Goal: Information Seeking & Learning: Find contact information

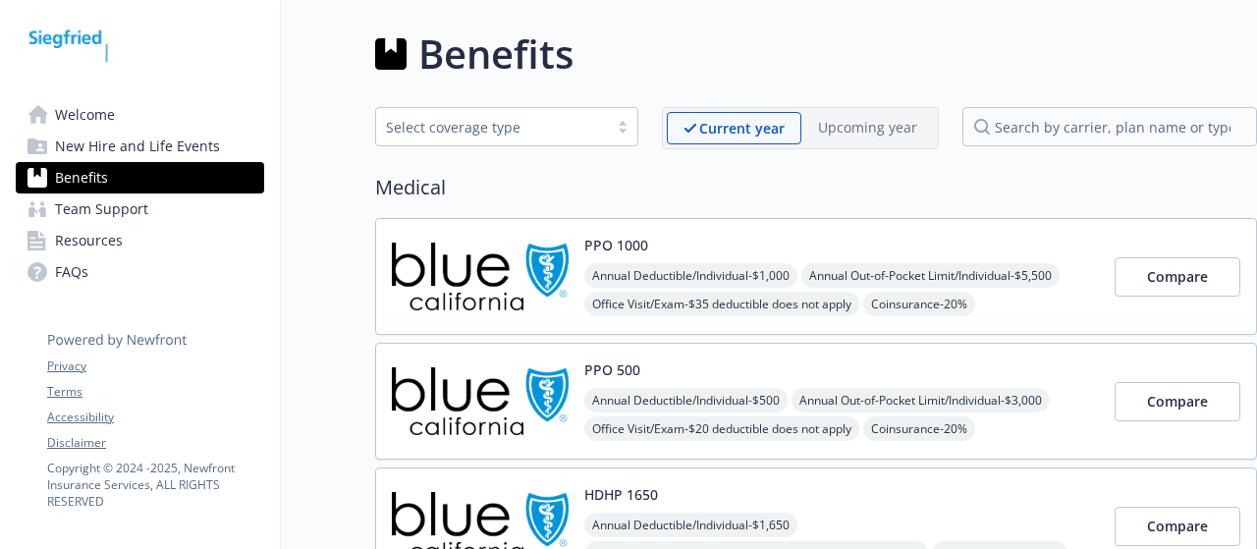
click at [154, 107] on link "Welcome" at bounding box center [140, 114] width 248 height 31
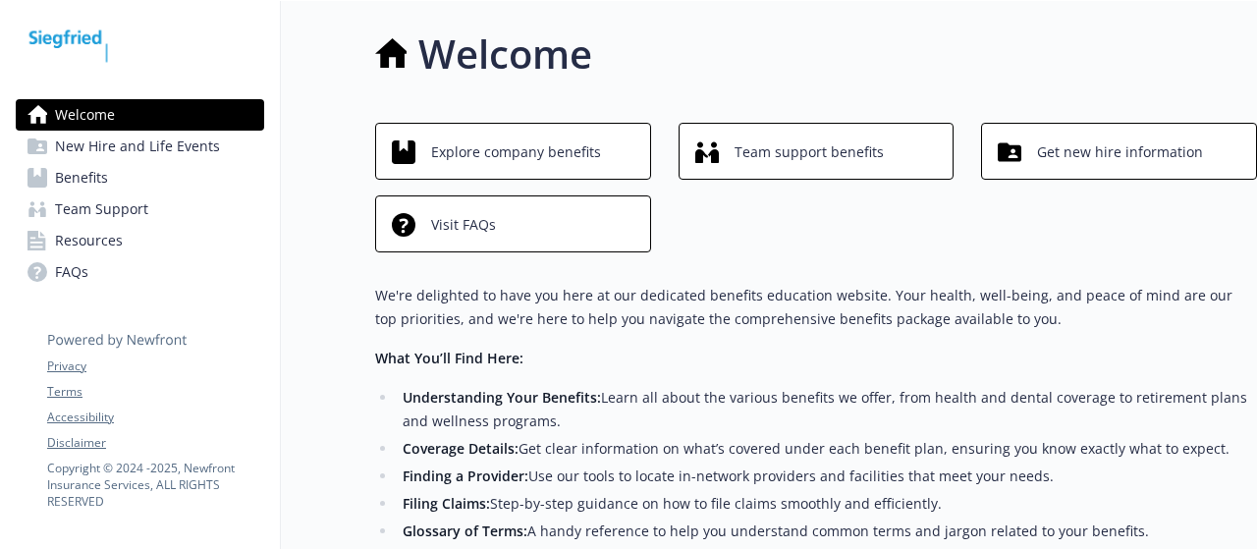
scroll to position [98, 0]
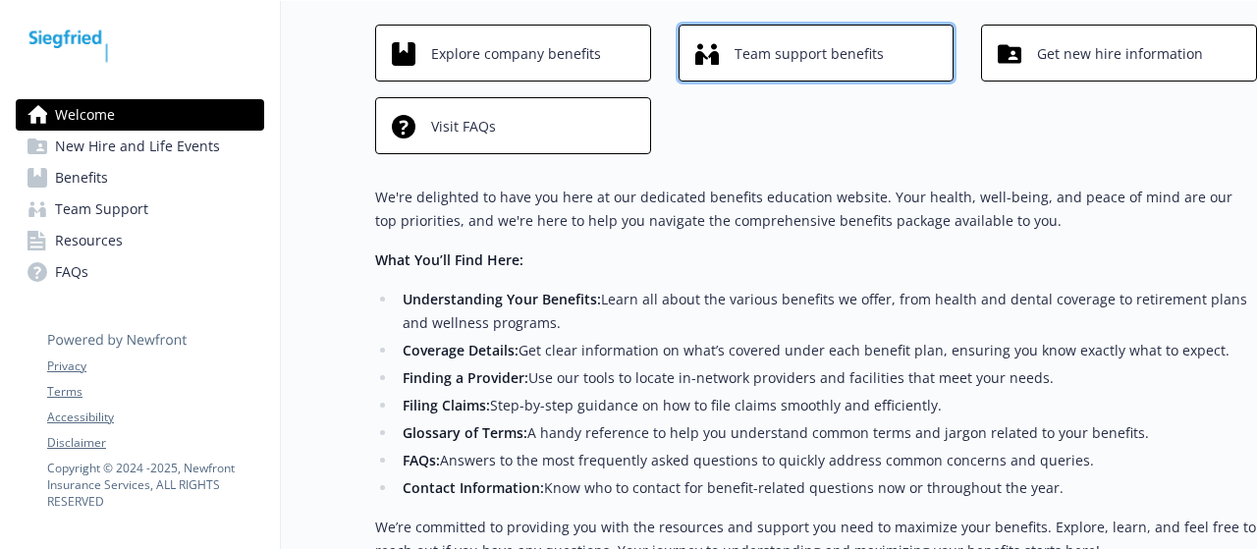
drag, startPoint x: 788, startPoint y: 40, endPoint x: 748, endPoint y: 66, distance: 46.9
click at [748, 66] on span "Team support benefits" at bounding box center [809, 53] width 149 height 37
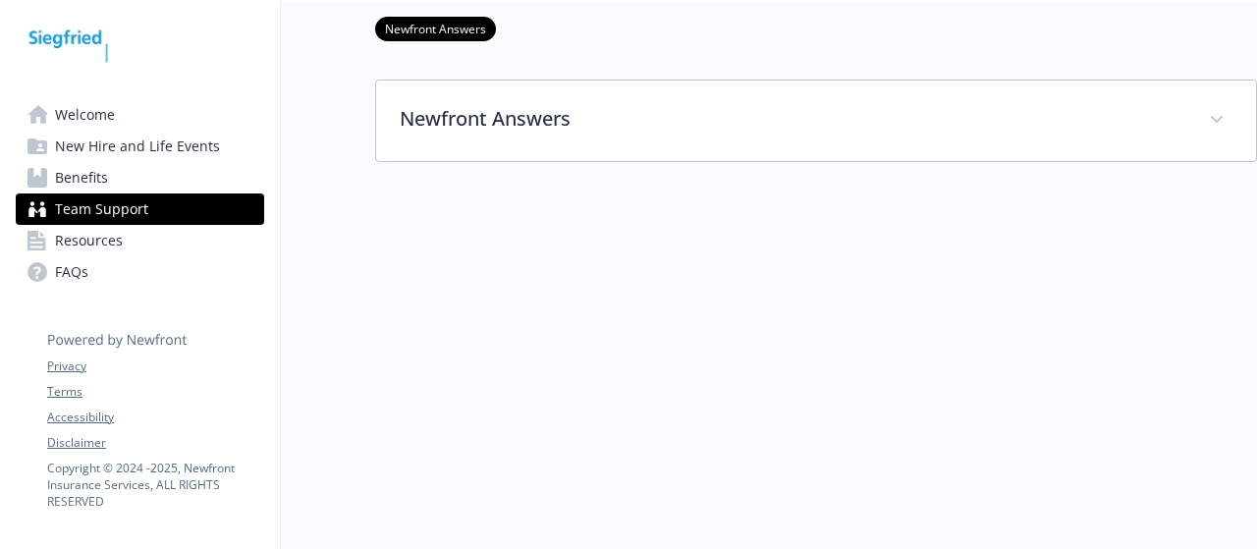
scroll to position [97, 0]
click at [573, 162] on div at bounding box center [816, 285] width 882 height 246
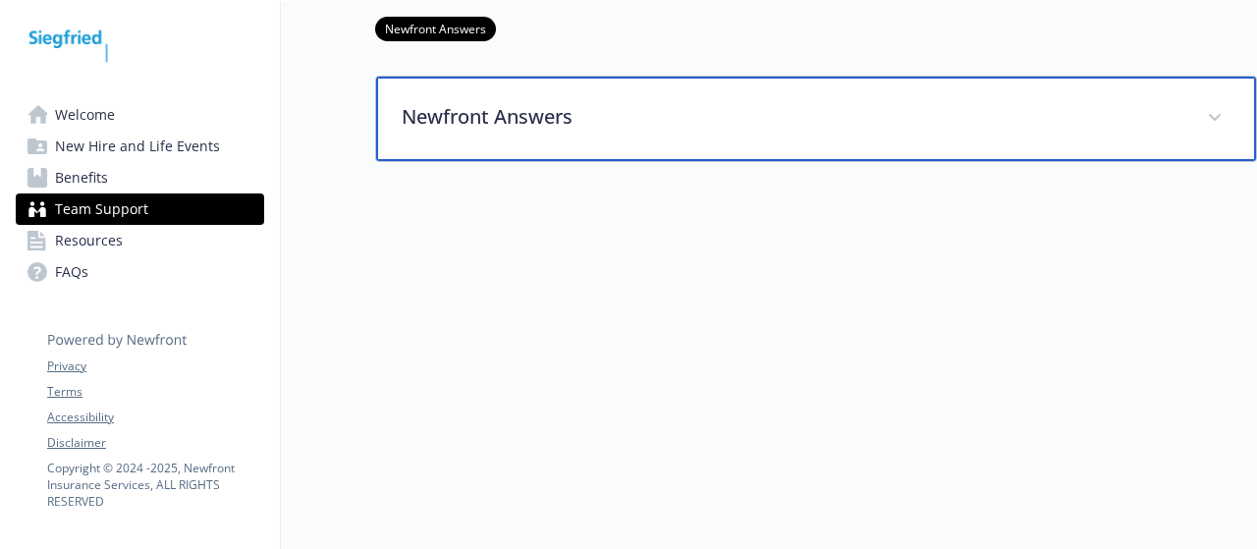
scroll to position [98, 0]
click at [567, 119] on div "Newfront Answers" at bounding box center [816, 119] width 880 height 84
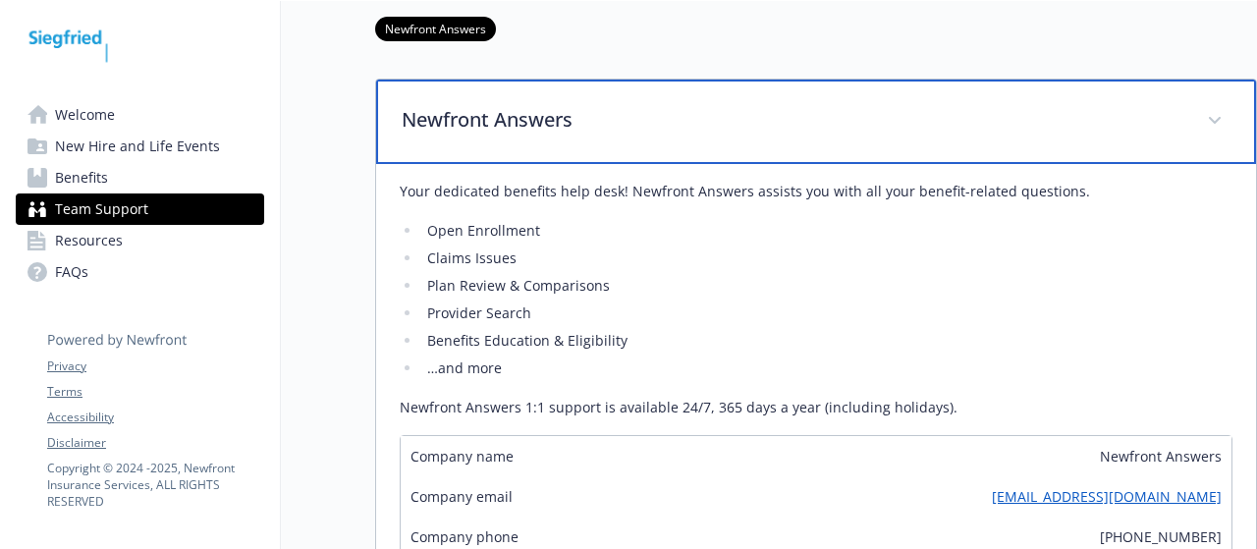
scroll to position [0, 0]
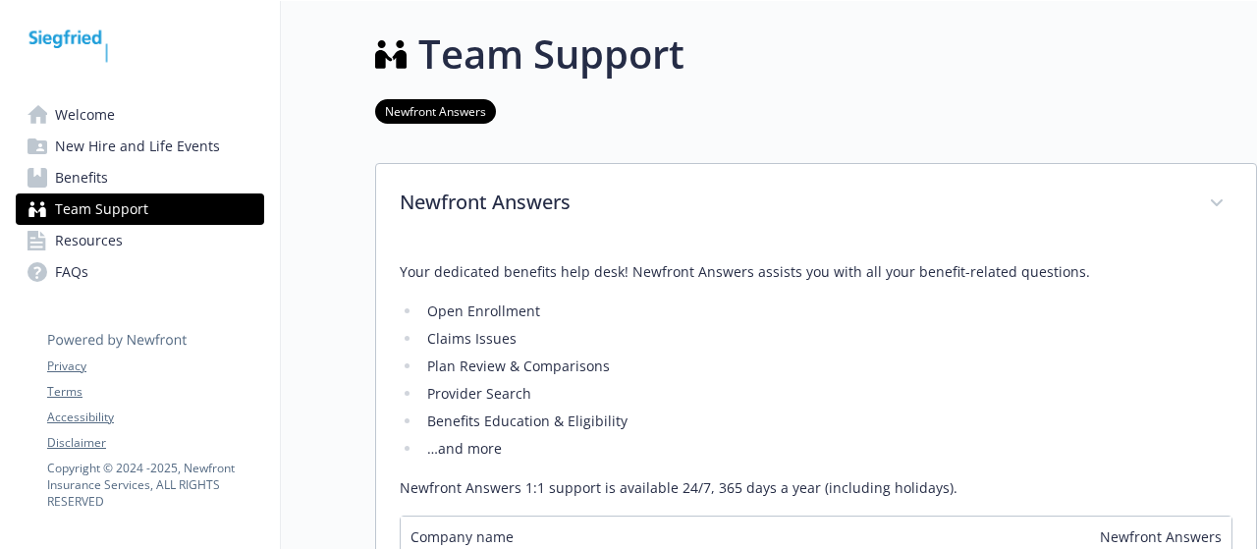
click at [90, 230] on span "Resources" at bounding box center [89, 240] width 68 height 31
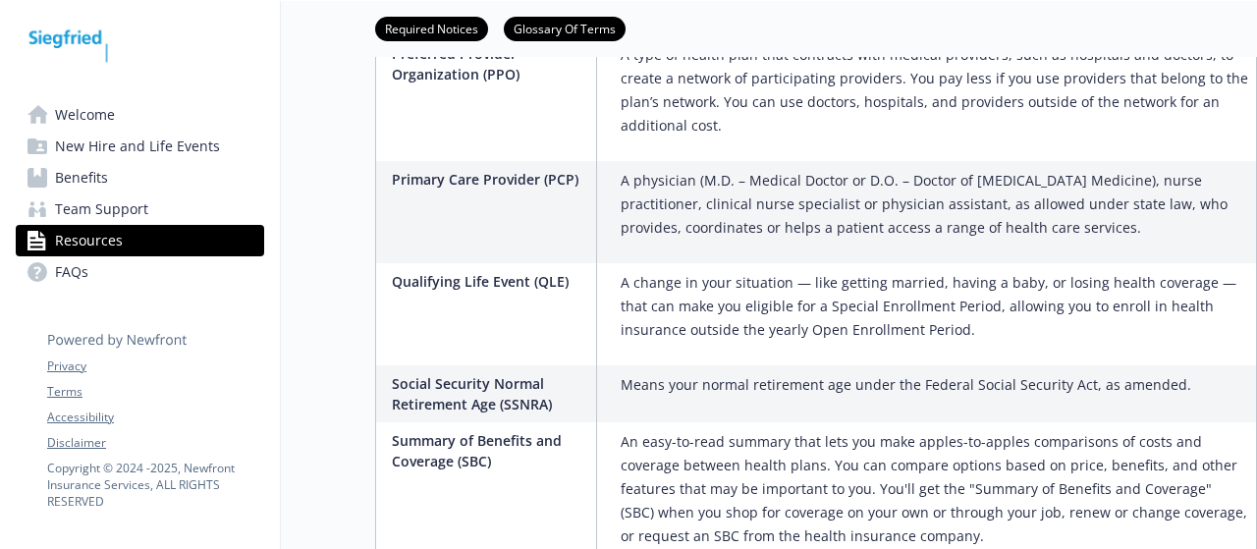
scroll to position [3143, 0]
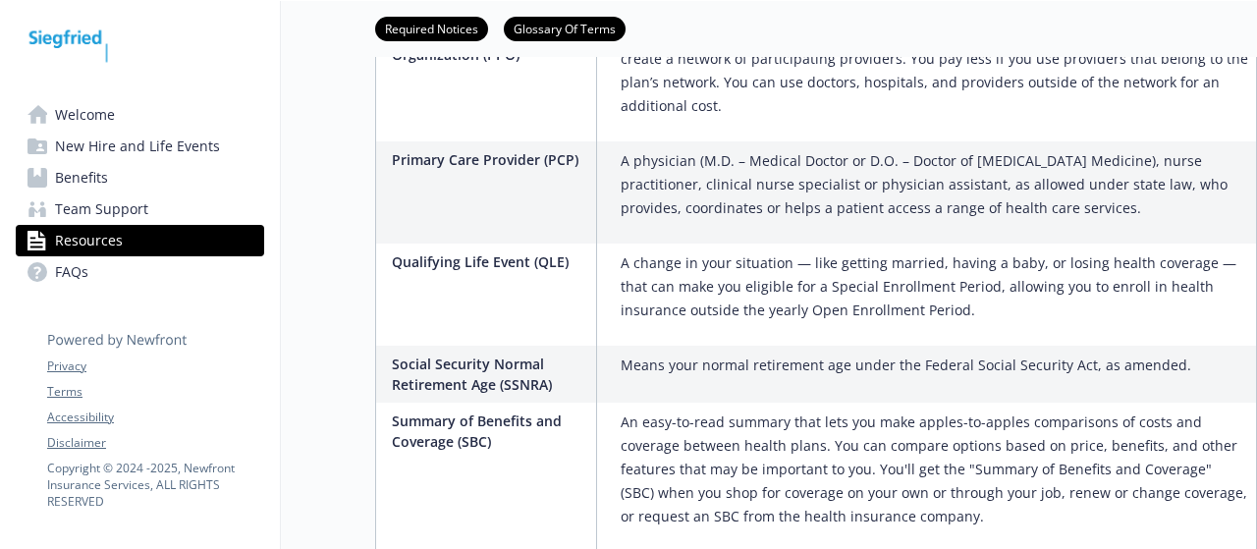
click at [85, 186] on span "Benefits" at bounding box center [81, 177] width 53 height 31
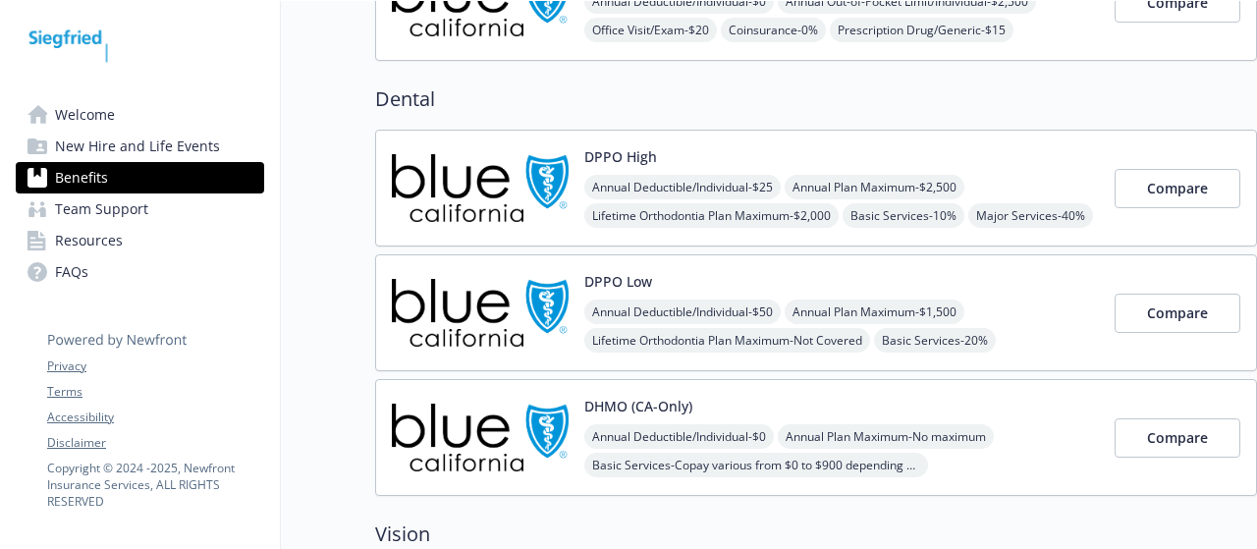
scroll to position [608, 0]
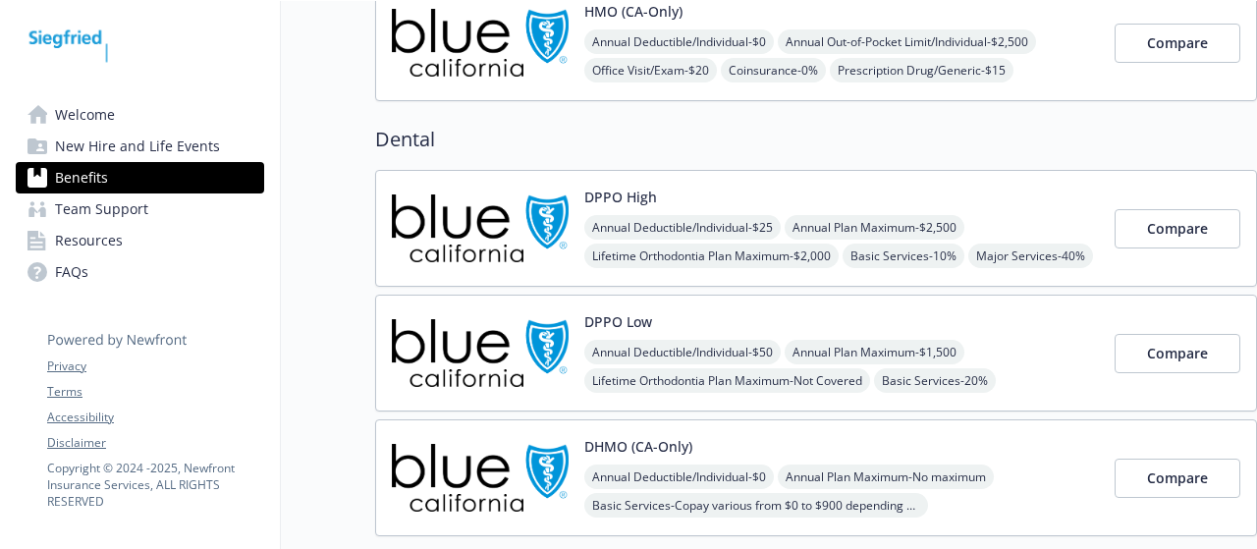
click at [713, 207] on div "DPPO High Annual Deductible/Individual - $25 Annual Plan Maximum - $2,500 Lifet…" at bounding box center [841, 228] width 515 height 83
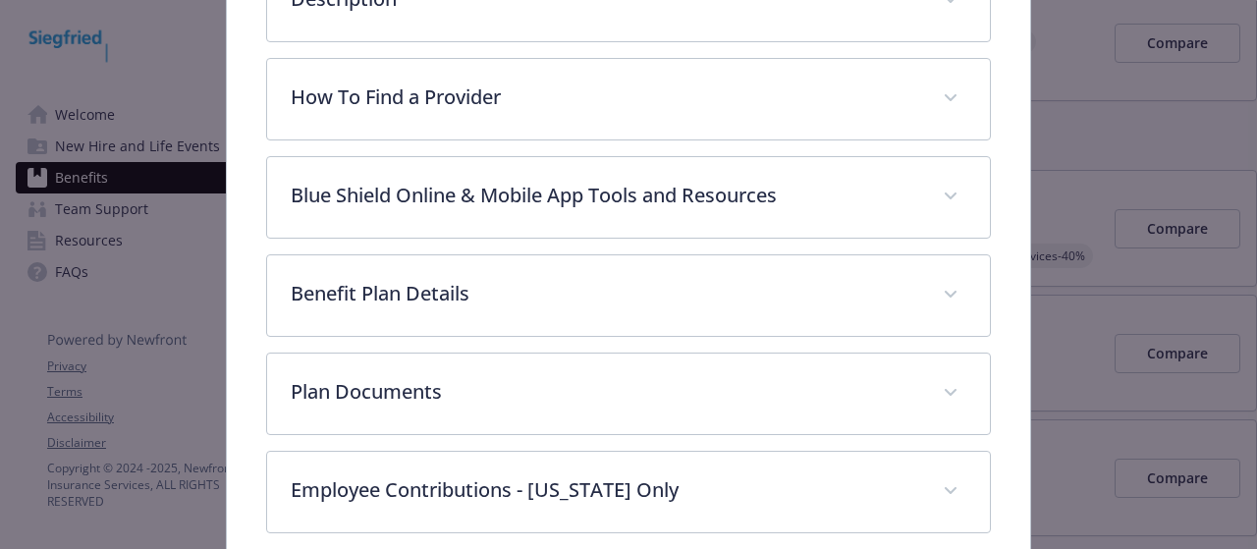
scroll to position [601, 0]
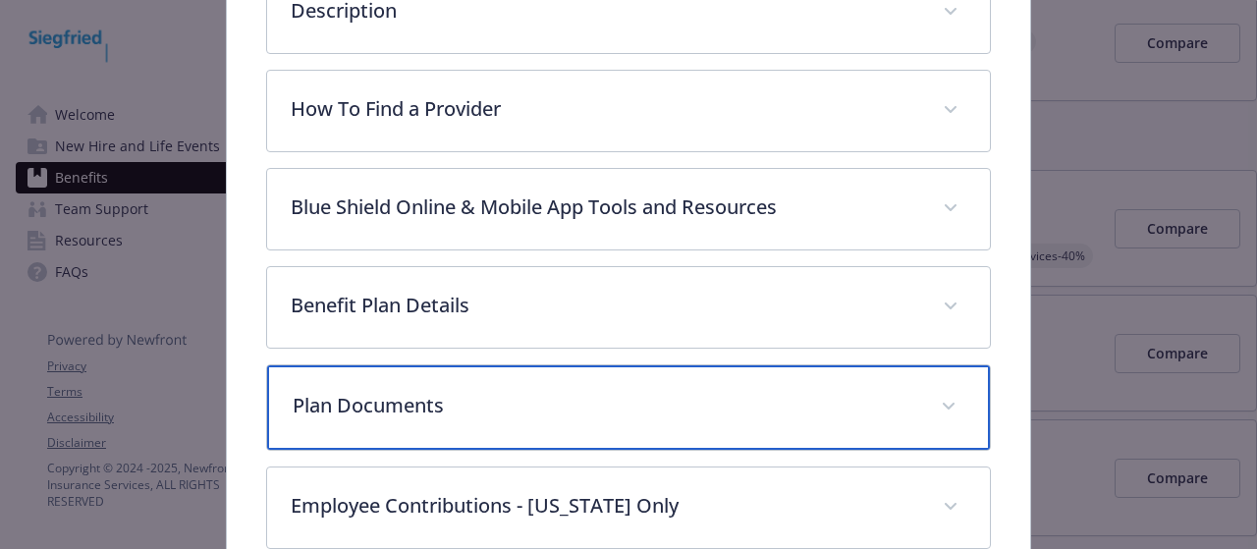
click at [548, 396] on p "Plan Documents" at bounding box center [605, 405] width 624 height 29
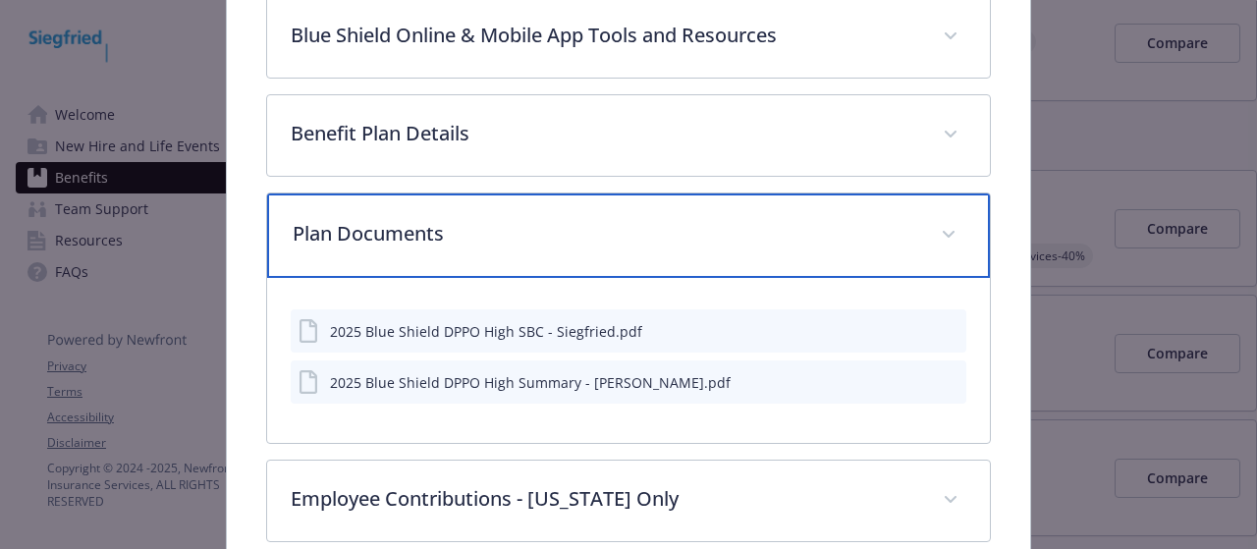
scroll to position [896, 0]
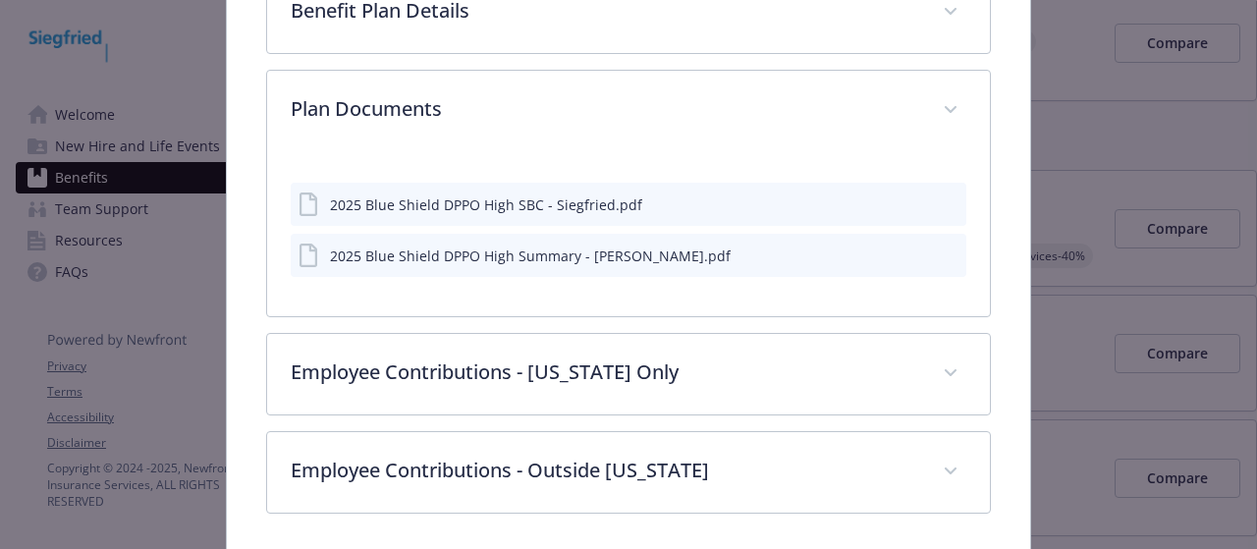
click at [501, 196] on div "2025 Blue Shield DPPO High SBC - Siegfried.pdf" at bounding box center [486, 204] width 312 height 21
click at [514, 258] on div "2025 Blue Shield DPPO High Summary - [PERSON_NAME].pdf" at bounding box center [530, 256] width 401 height 21
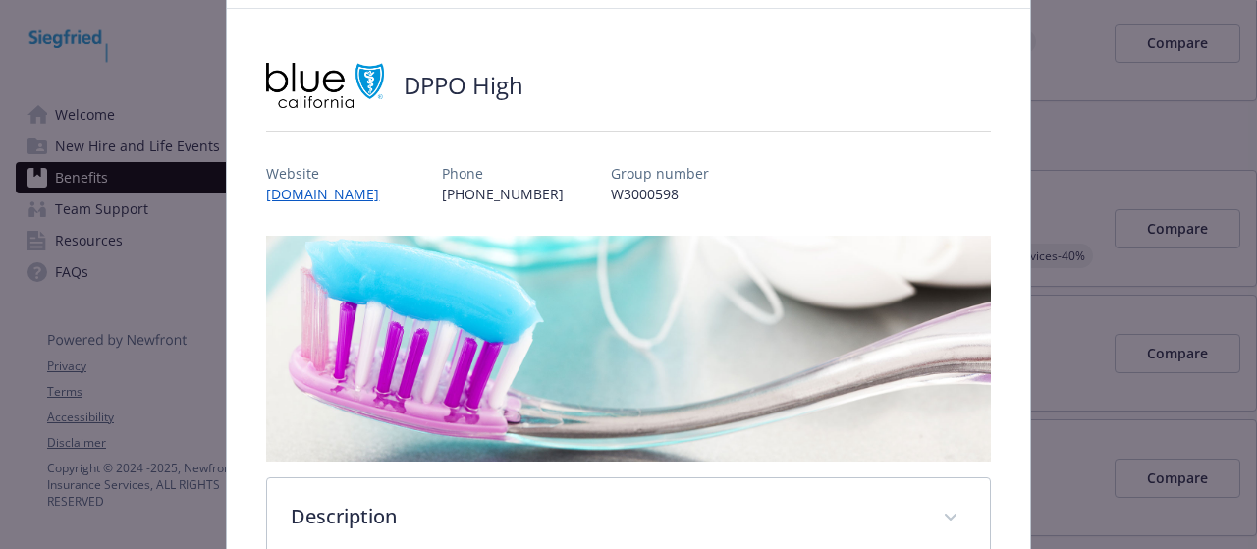
scroll to position [0, 0]
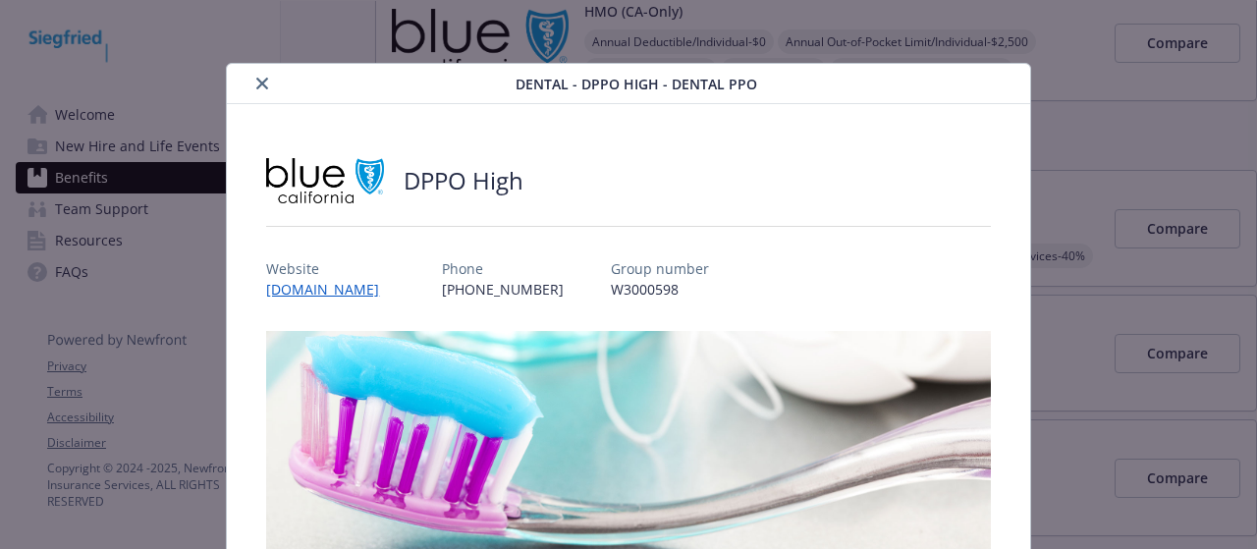
click at [264, 82] on icon "close" at bounding box center [262, 84] width 12 height 12
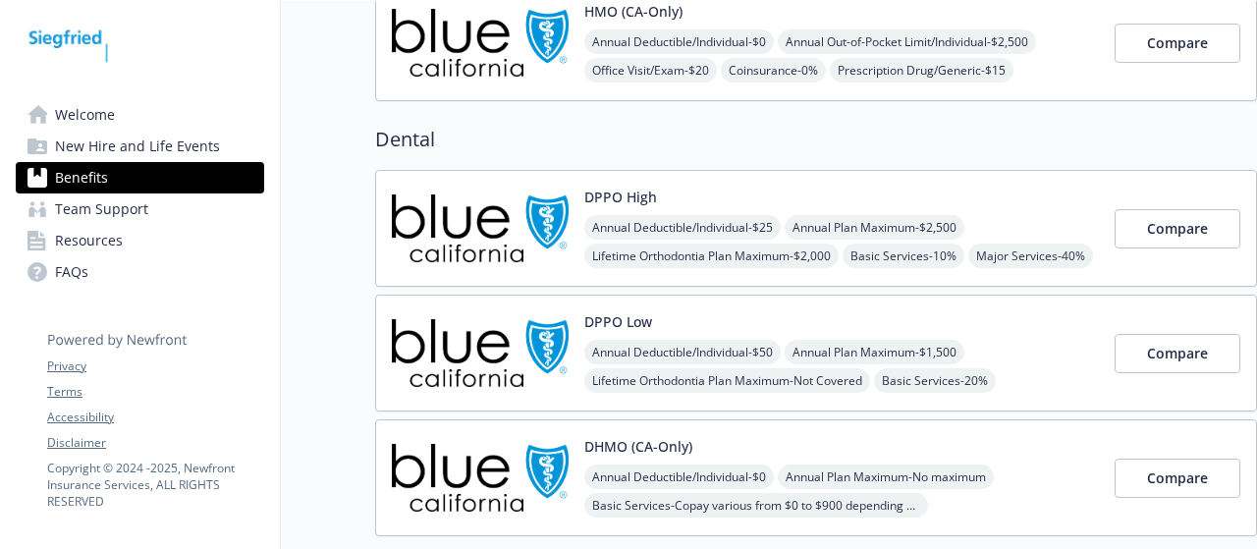
click at [87, 117] on span "Welcome" at bounding box center [85, 114] width 60 height 31
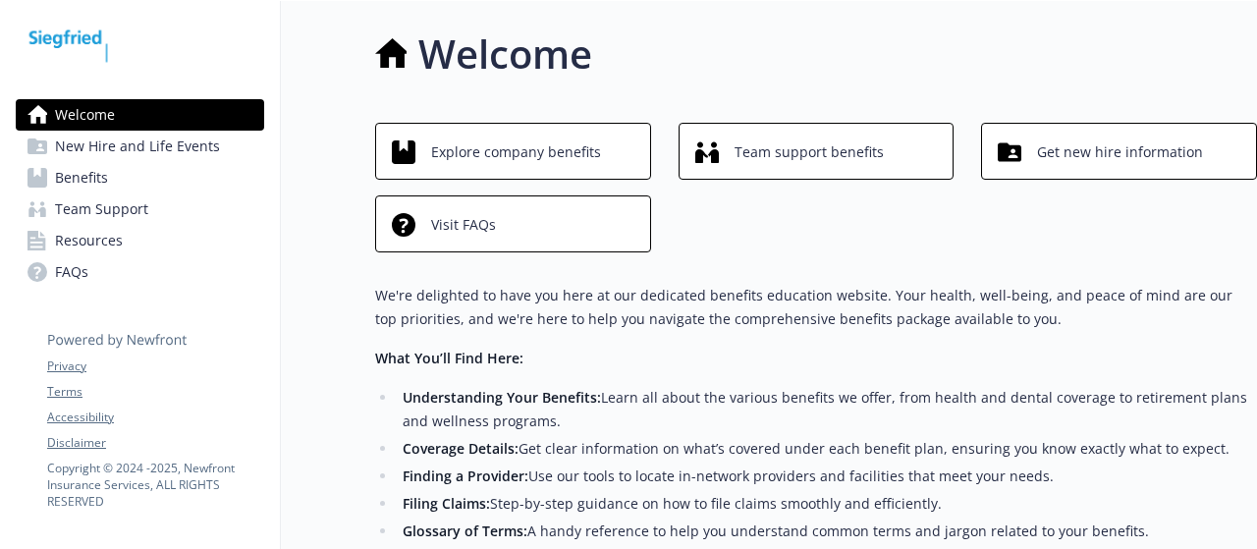
click at [719, 91] on div "Welcome Explore company benefits Team support benefits Get new hire information…" at bounding box center [816, 384] width 882 height 718
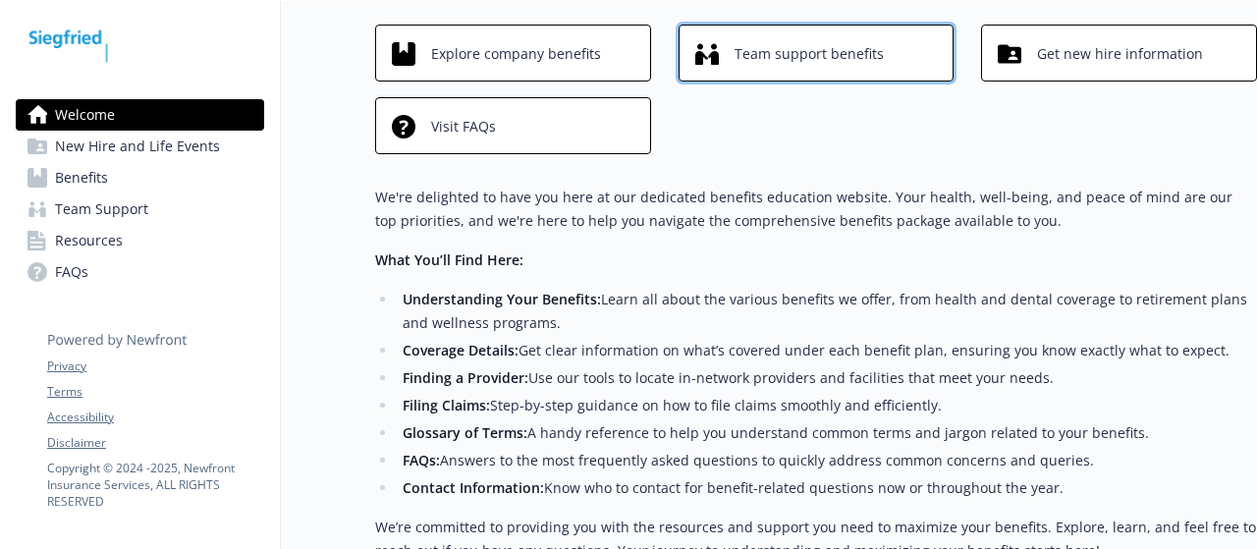
click at [773, 44] on span "Team support benefits" at bounding box center [809, 53] width 149 height 37
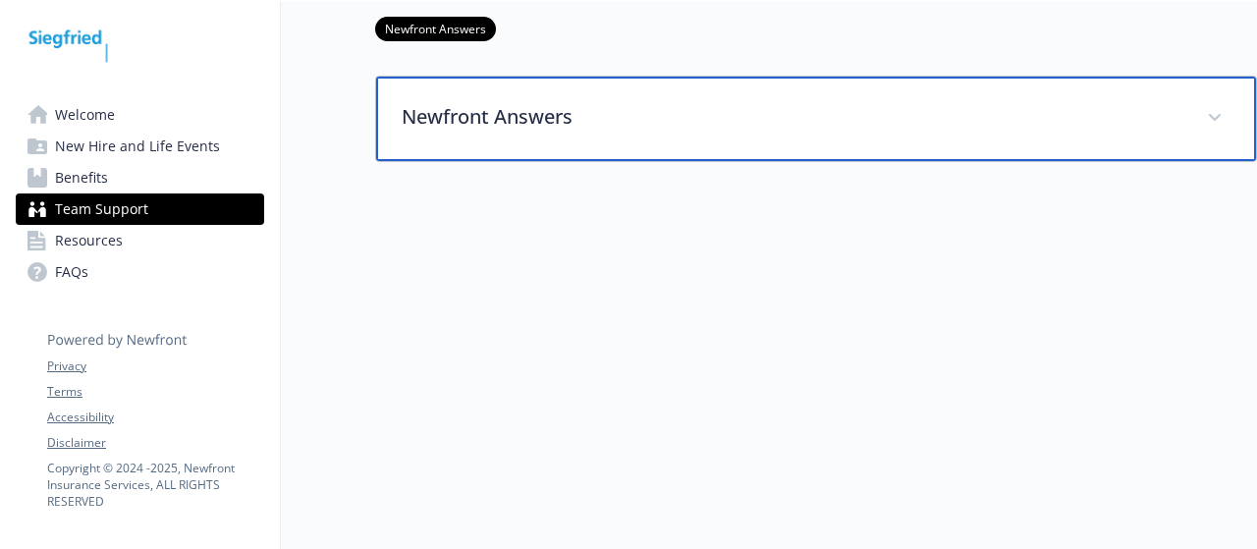
scroll to position [98, 0]
click at [521, 109] on p "Newfront Answers" at bounding box center [793, 116] width 782 height 29
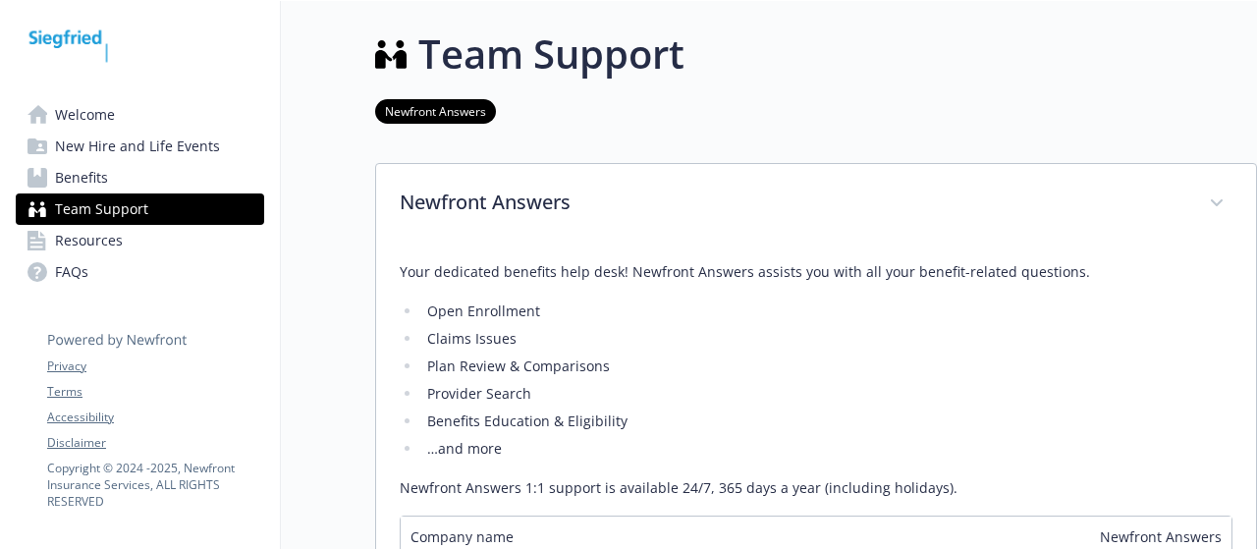
scroll to position [196, 0]
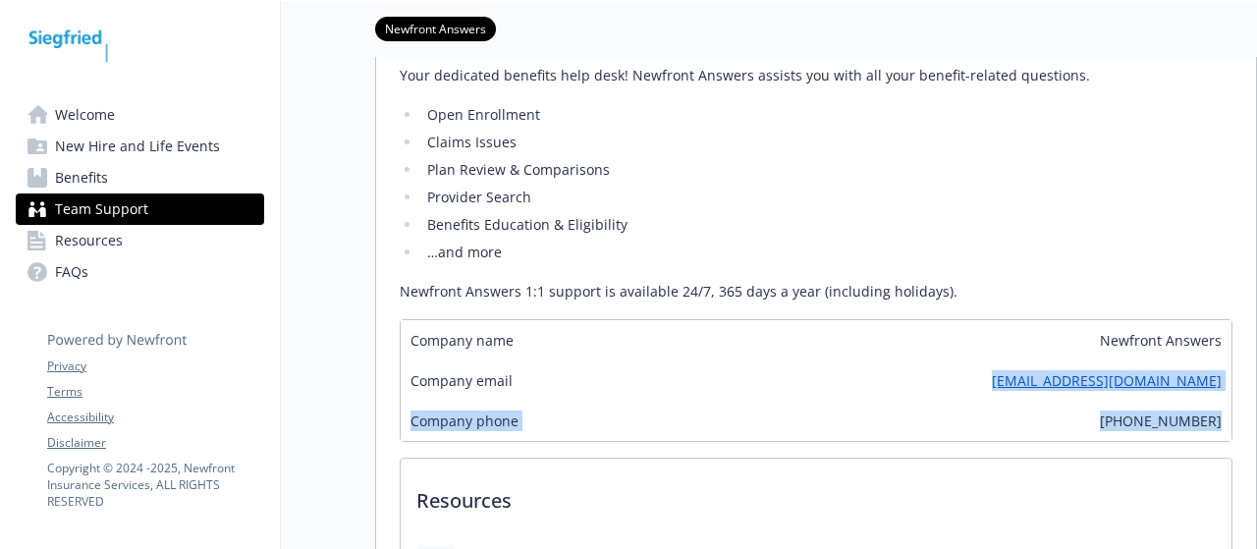
drag, startPoint x: 1222, startPoint y: 419, endPoint x: 948, endPoint y: 378, distance: 277.1
click at [948, 378] on div "Company name Newfront Answers Company email [EMAIL_ADDRESS][DOMAIN_NAME] Compan…" at bounding box center [816, 380] width 833 height 123
copy div "[EMAIL_ADDRESS][DOMAIN_NAME] Company phone [PHONE_NUMBER]"
